Goal: Task Accomplishment & Management: Use online tool/utility

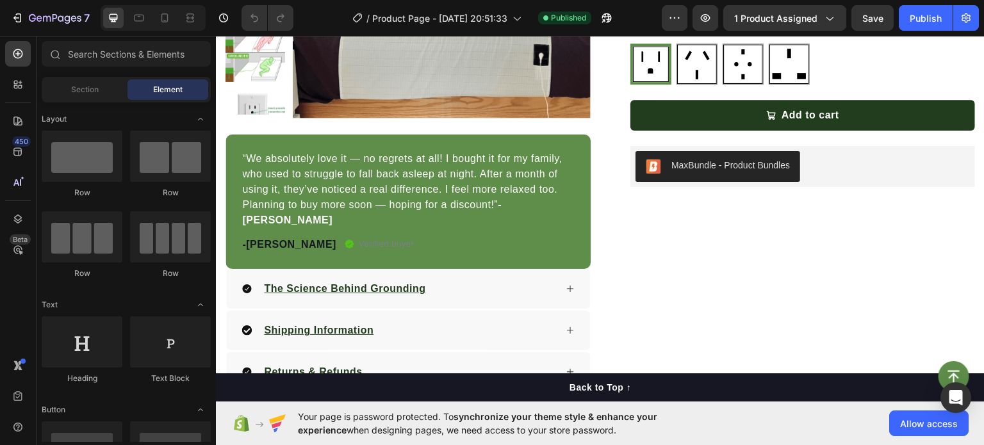
scroll to position [279, 0]
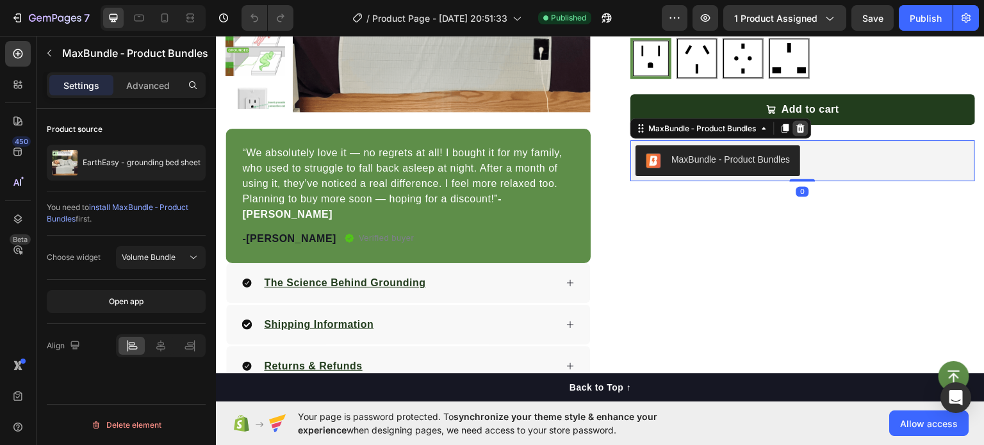
click at [796, 130] on icon at bounding box center [801, 127] width 10 height 10
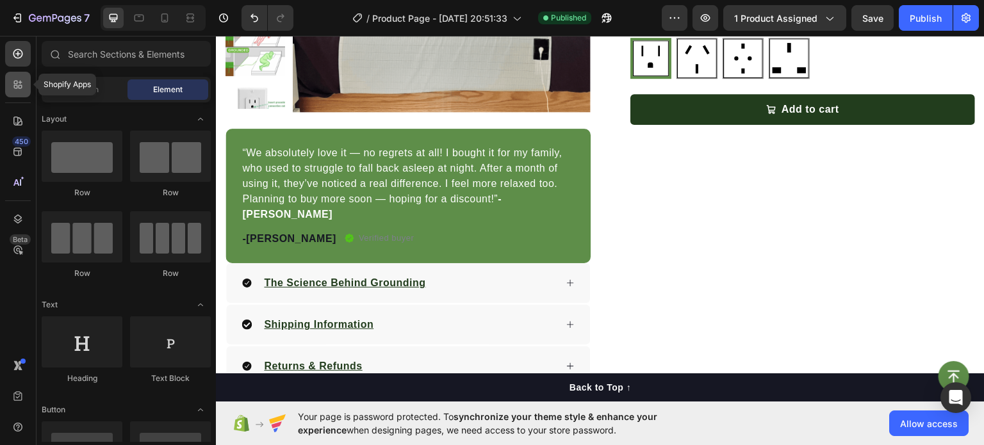
click at [25, 97] on div at bounding box center [18, 85] width 26 height 26
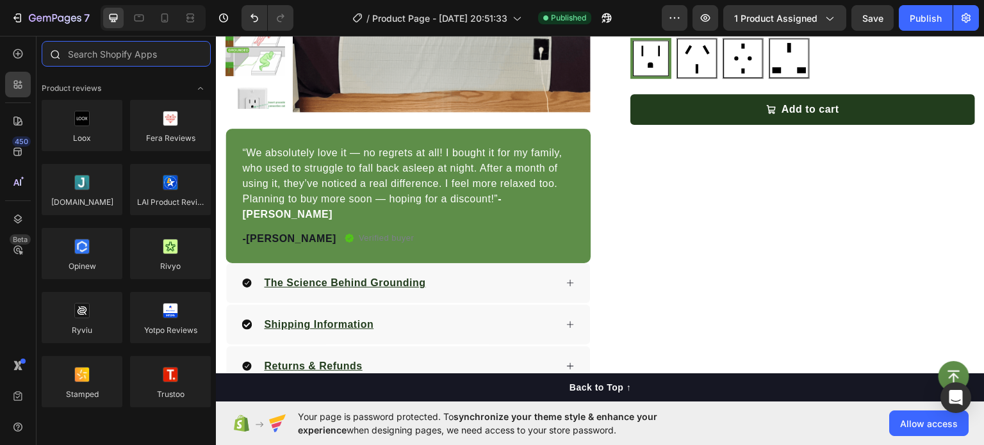
click at [157, 58] on input "text" at bounding box center [126, 54] width 169 height 26
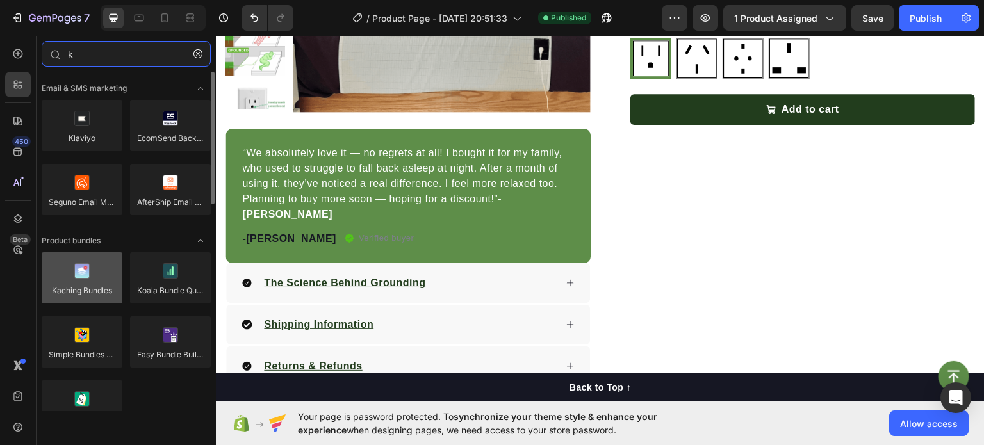
type input "k"
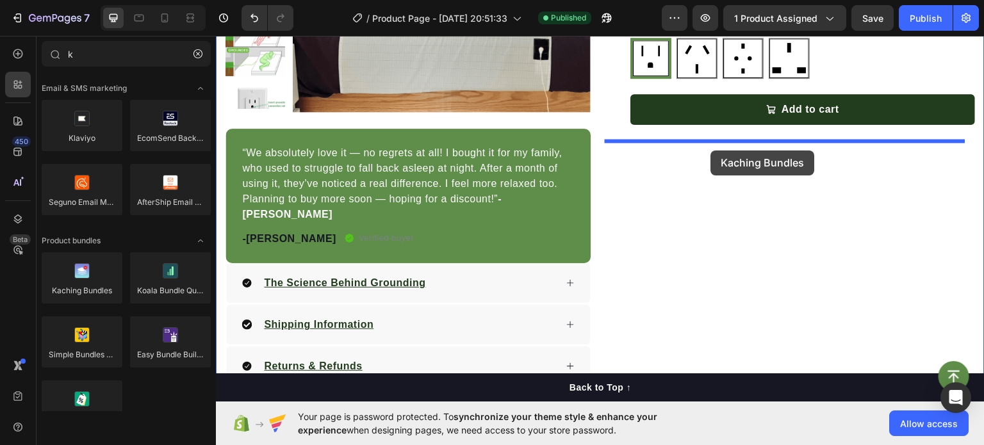
drag, startPoint x: 279, startPoint y: 323, endPoint x: 729, endPoint y: 133, distance: 489.0
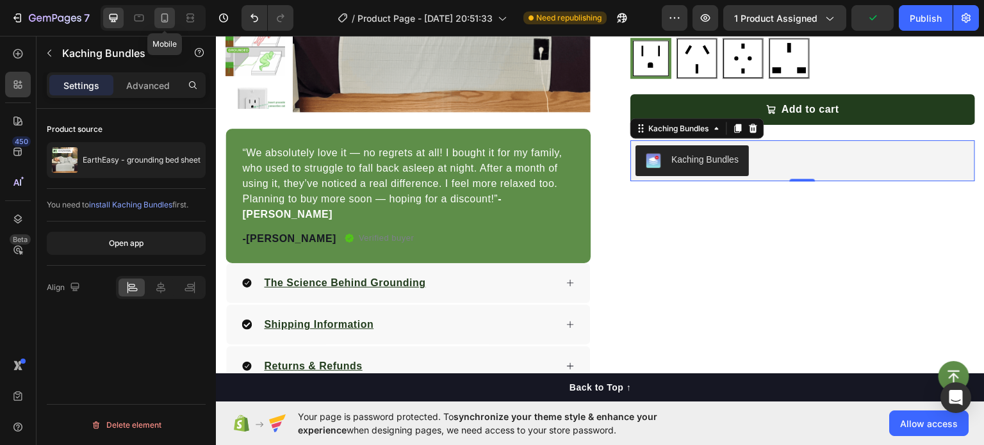
click at [170, 15] on icon at bounding box center [164, 18] width 13 height 13
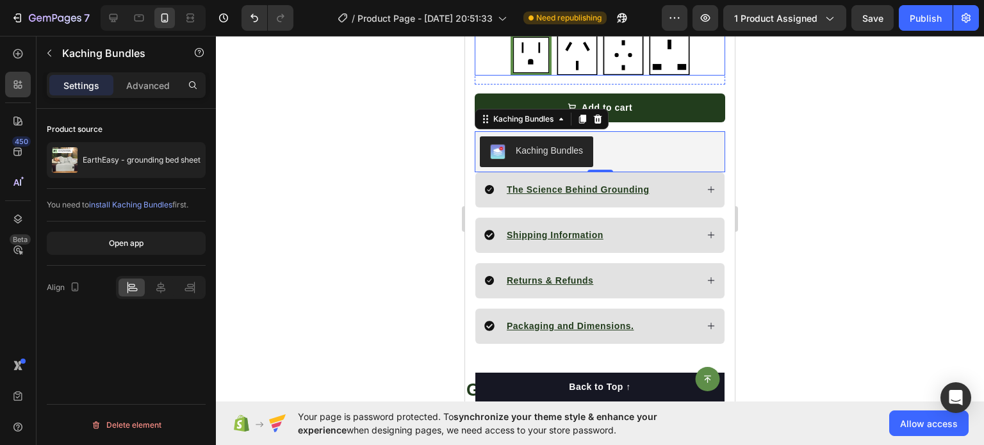
scroll to position [736, 0]
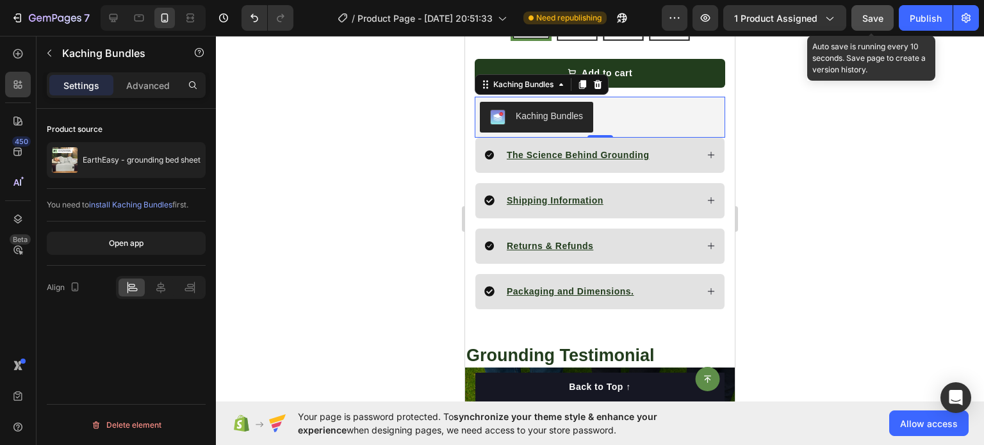
click at [886, 12] on button "Save" at bounding box center [873, 18] width 42 height 26
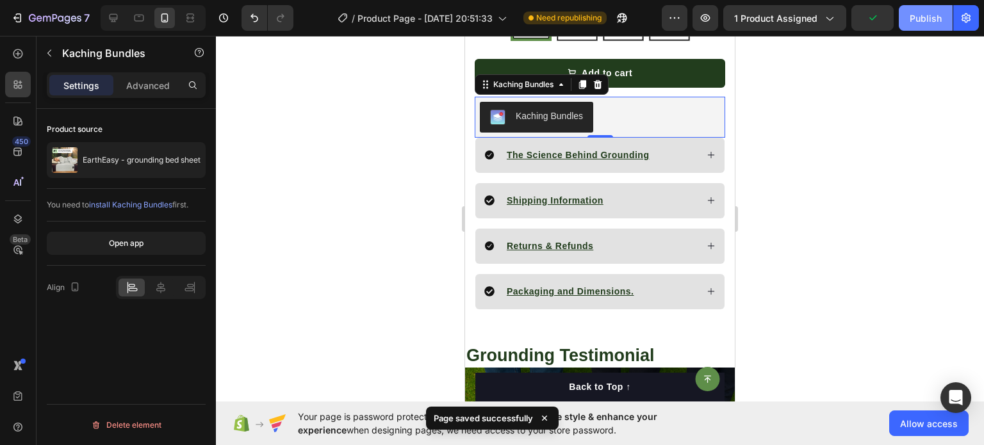
click at [938, 19] on div "Publish" at bounding box center [926, 18] width 32 height 13
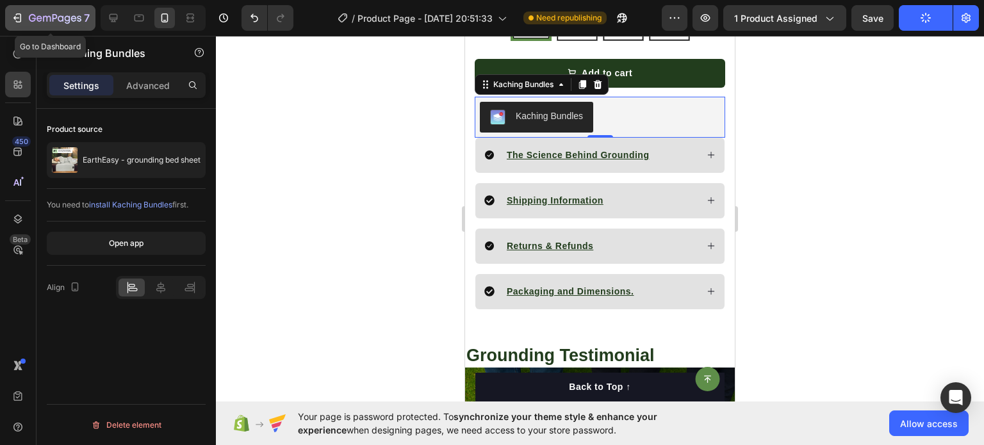
click at [17, 18] on icon "button" at bounding box center [16, 18] width 6 height 4
